Goal: Navigation & Orientation: Find specific page/section

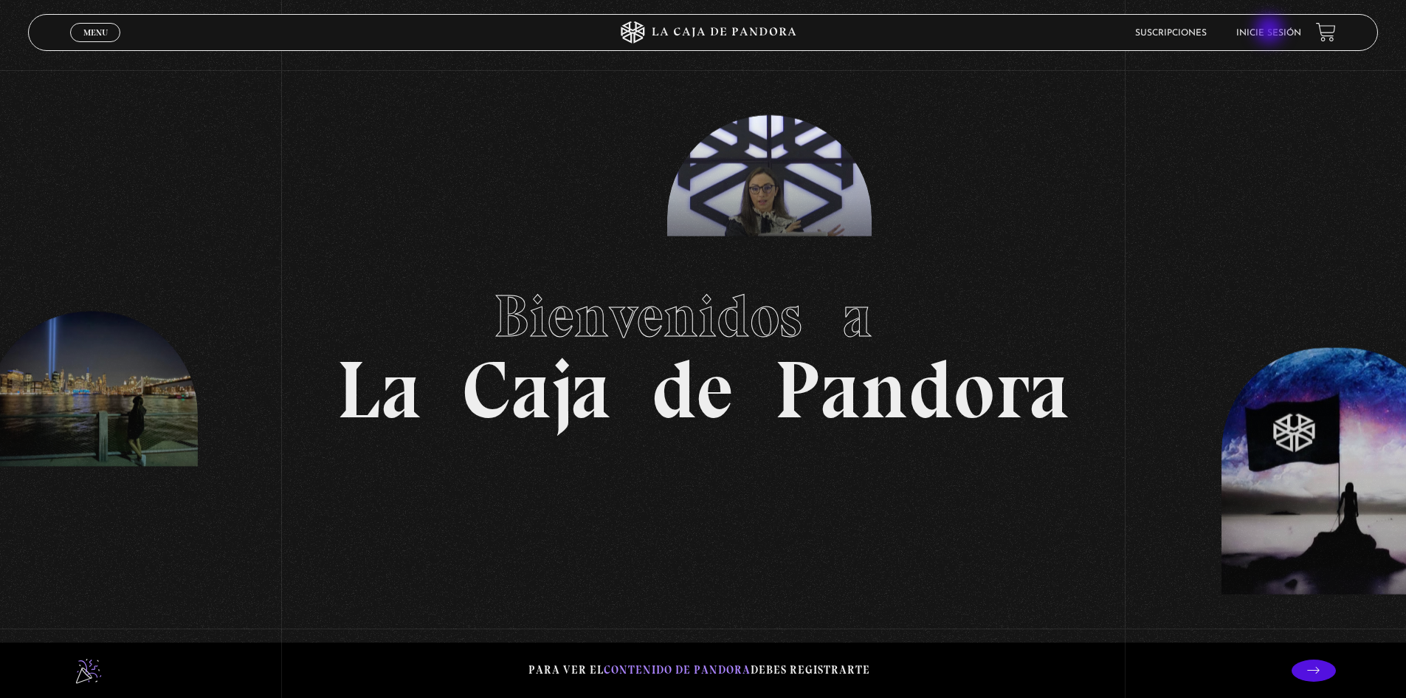
click at [1273, 30] on link "Inicie sesión" at bounding box center [1268, 33] width 65 height 9
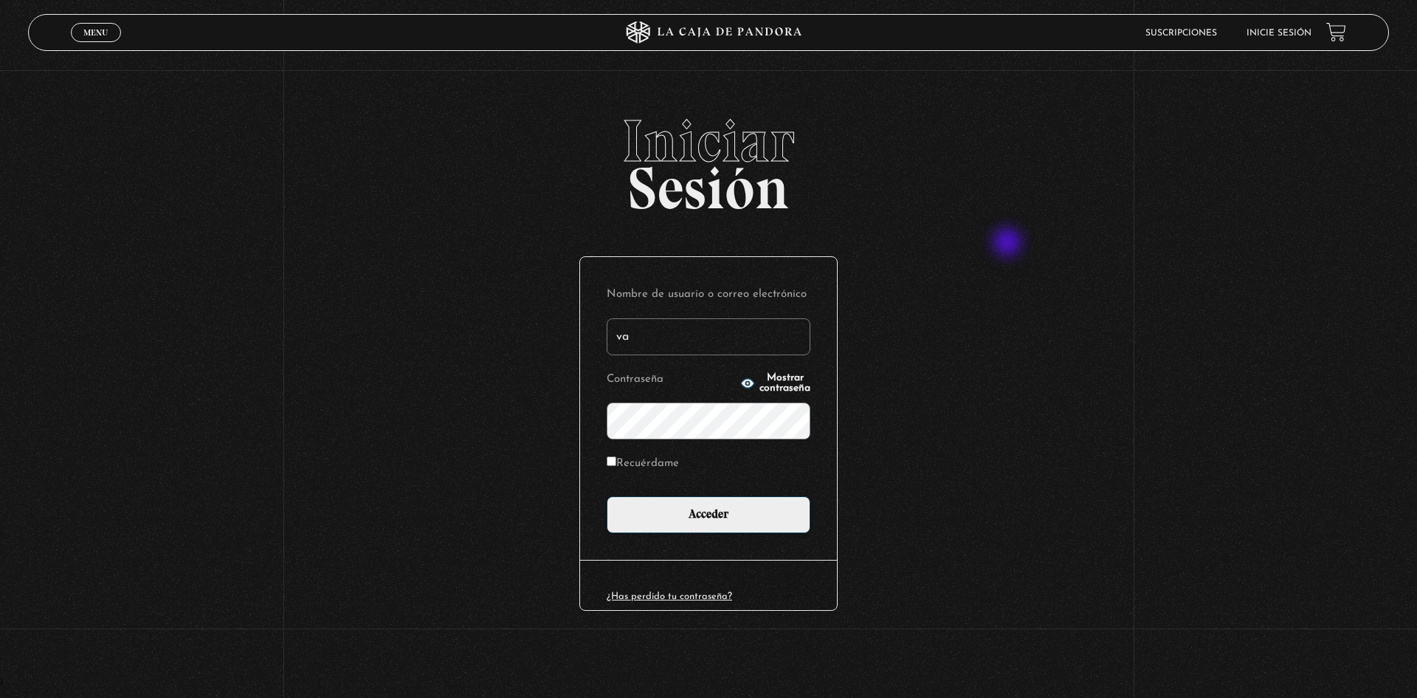
type input "valecollado.95@gmail.com"
click at [607, 496] on input "Acceder" at bounding box center [709, 514] width 204 height 37
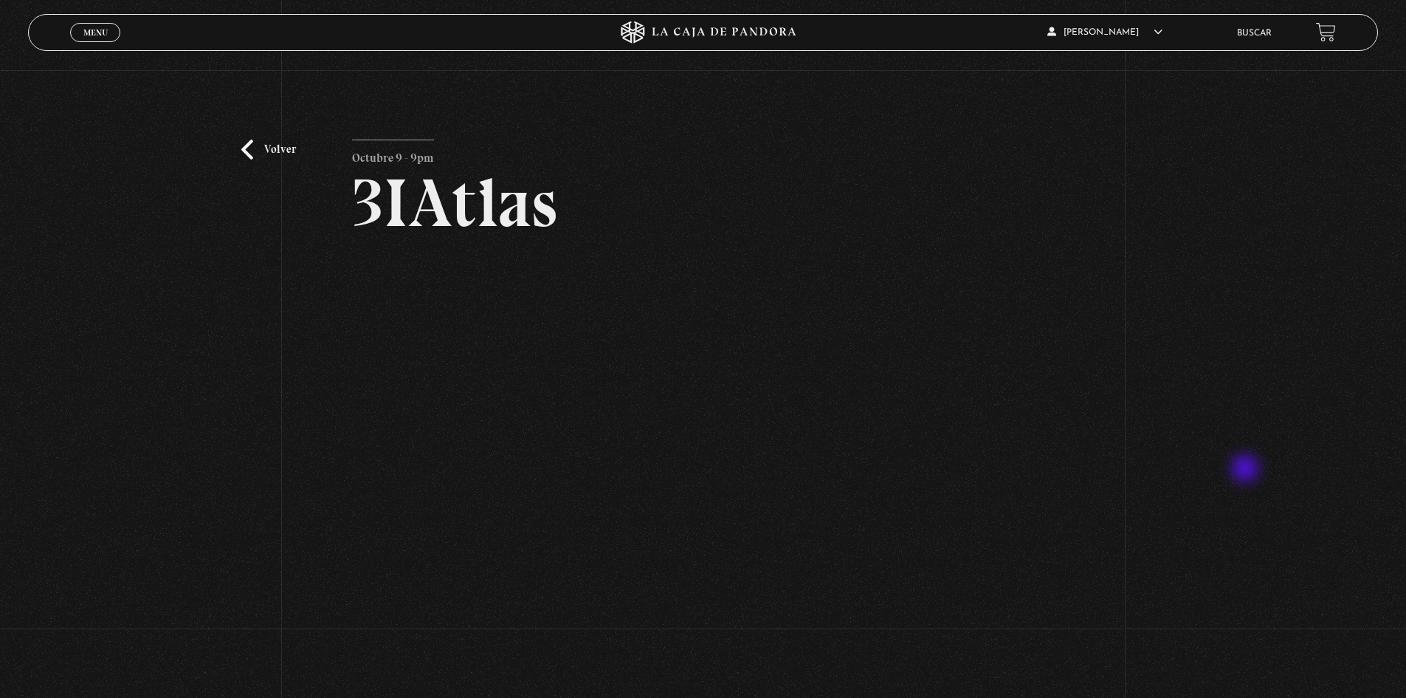
click at [1247, 469] on div "Volver Octubre 9 - 9pm 3IAtlas" at bounding box center [703, 376] width 1406 height 613
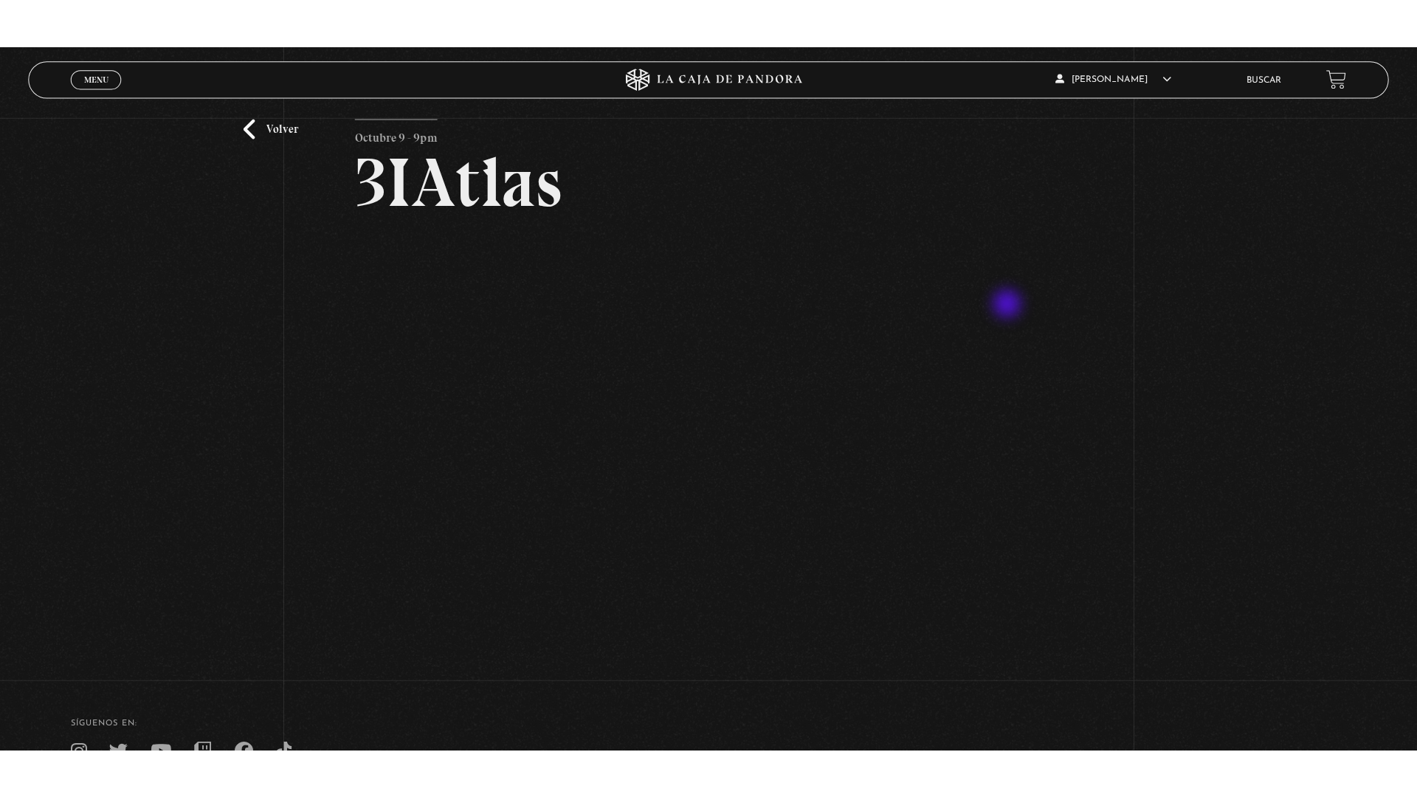
scroll to position [98, 0]
